Goal: Find contact information: Find contact information

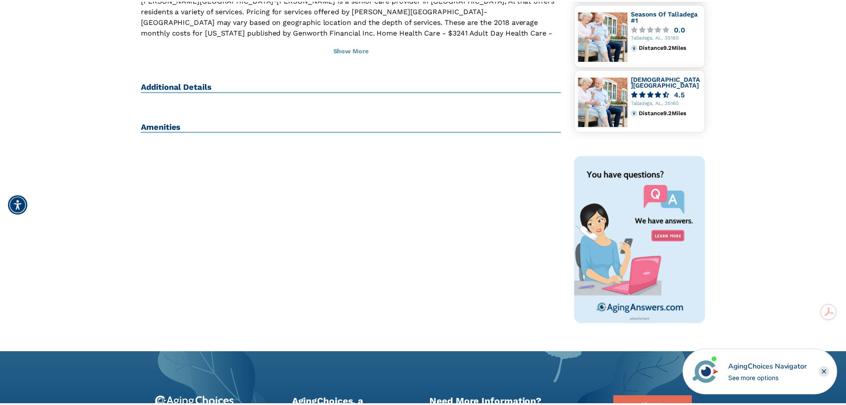
scroll to position [222, 0]
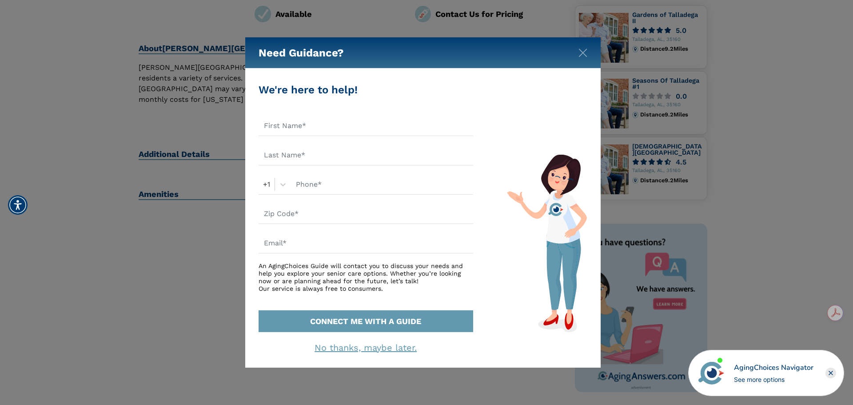
click at [583, 66] on div "Need Guidance?" at bounding box center [423, 52] width 356 height 31
click at [580, 56] on img "Close" at bounding box center [583, 52] width 9 height 9
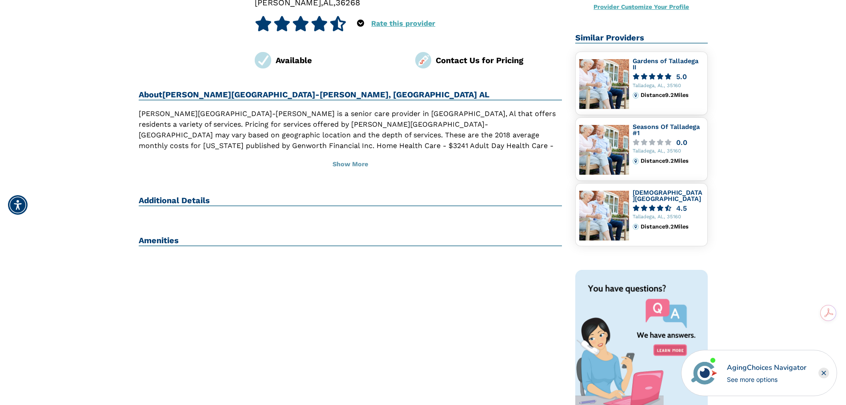
scroll to position [0, 0]
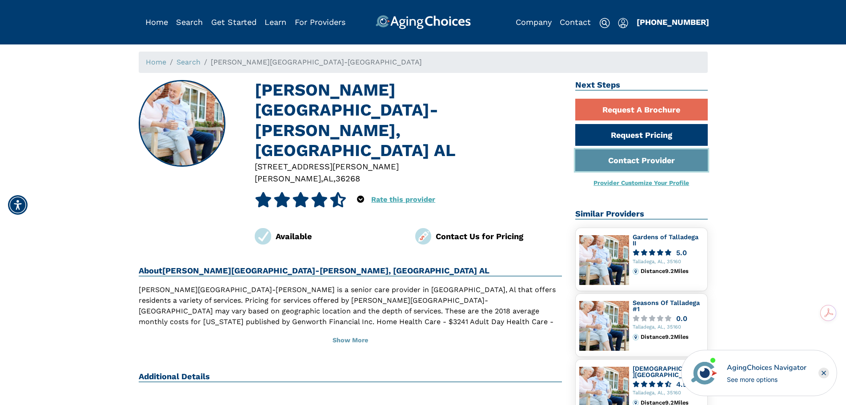
click at [665, 156] on link "Contact Provider" at bounding box center [641, 160] width 132 height 22
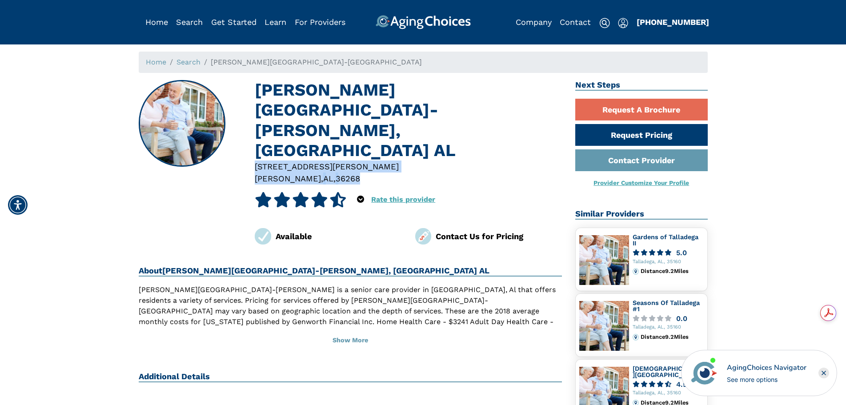
drag, startPoint x: 340, startPoint y: 137, endPoint x: 256, endPoint y: 125, distance: 84.4
click at [256, 160] on div "[STREET_ADDRESS][PERSON_NAME][PERSON_NAME]" at bounding box center [408, 172] width 320 height 24
copy div "[STREET_ADDRESS][PERSON_NAME][PERSON_NAME]"
